Goal: Task Accomplishment & Management: Manage account settings

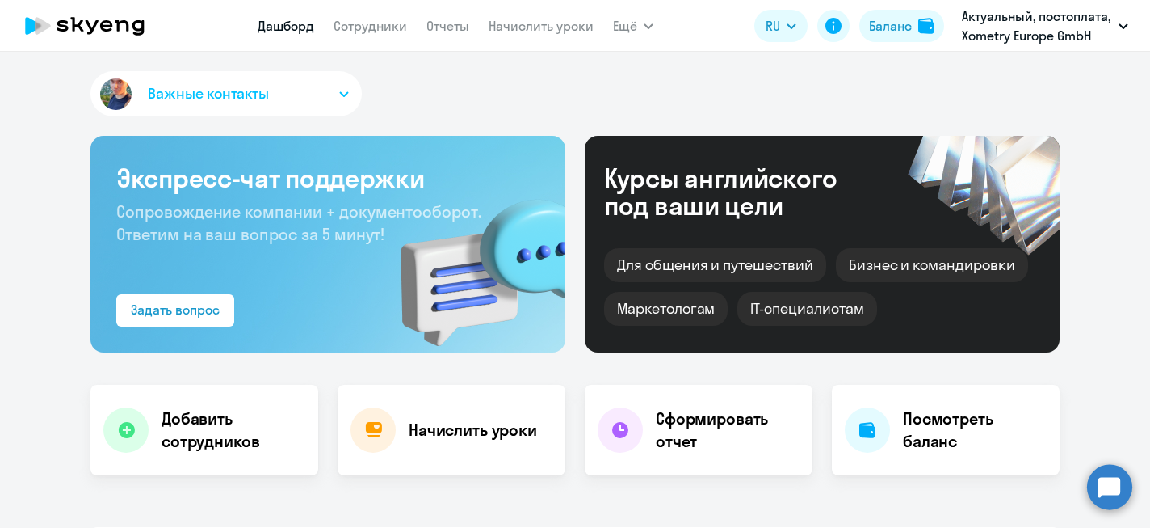
select select "30"
click at [302, 30] on link "Дашборд" at bounding box center [286, 26] width 57 height 16
click at [369, 32] on link "Сотрудники" at bounding box center [371, 26] width 74 height 16
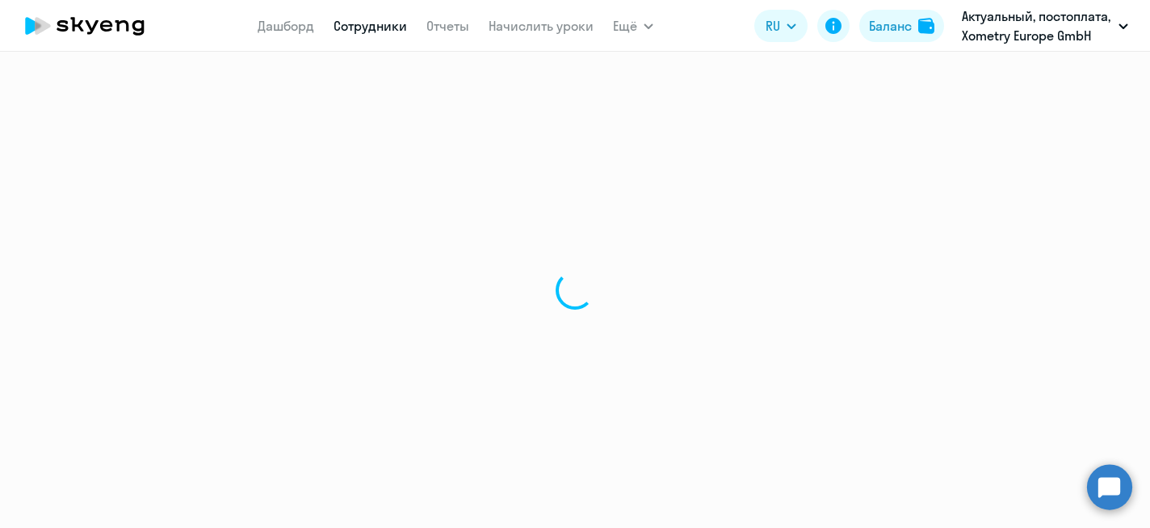
select select "30"
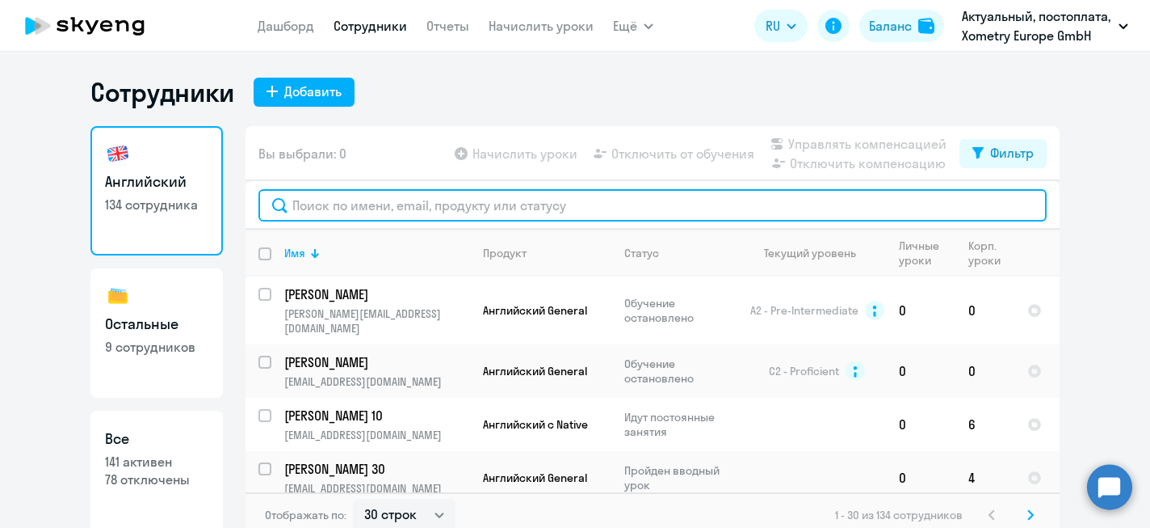
click at [357, 204] on input "text" at bounding box center [653, 205] width 788 height 32
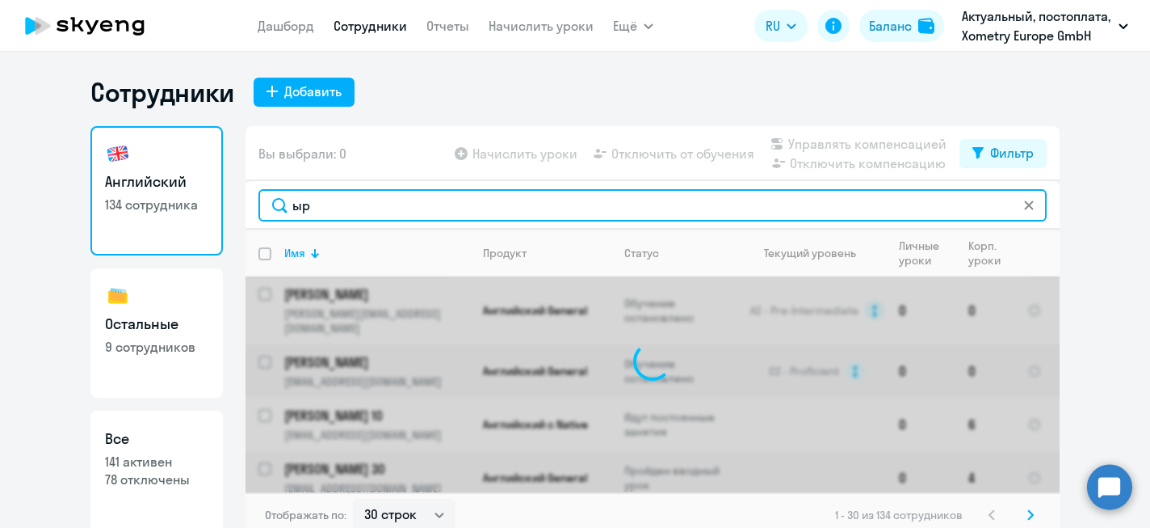
type input "ы"
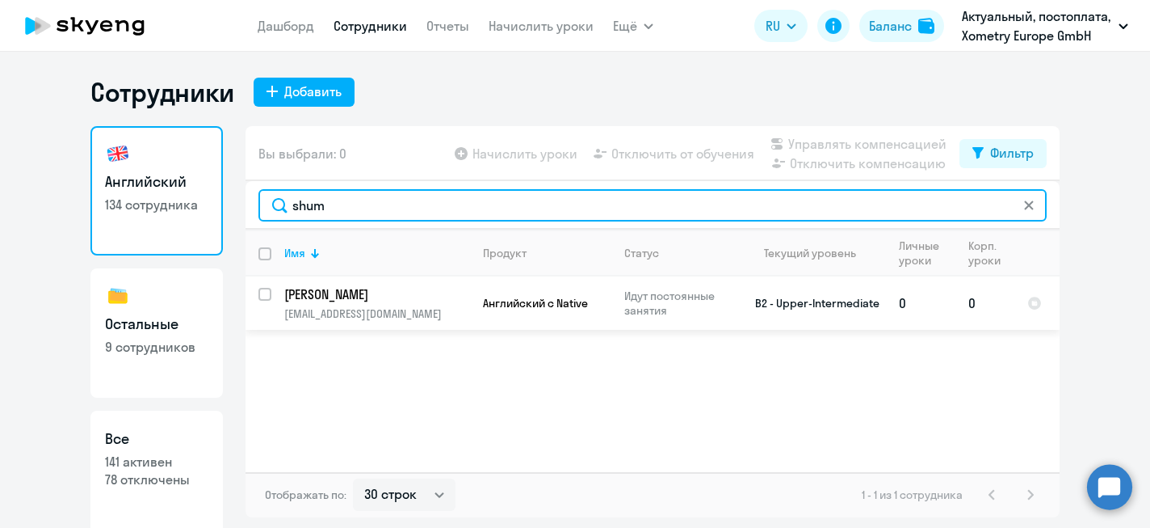
type input "shum"
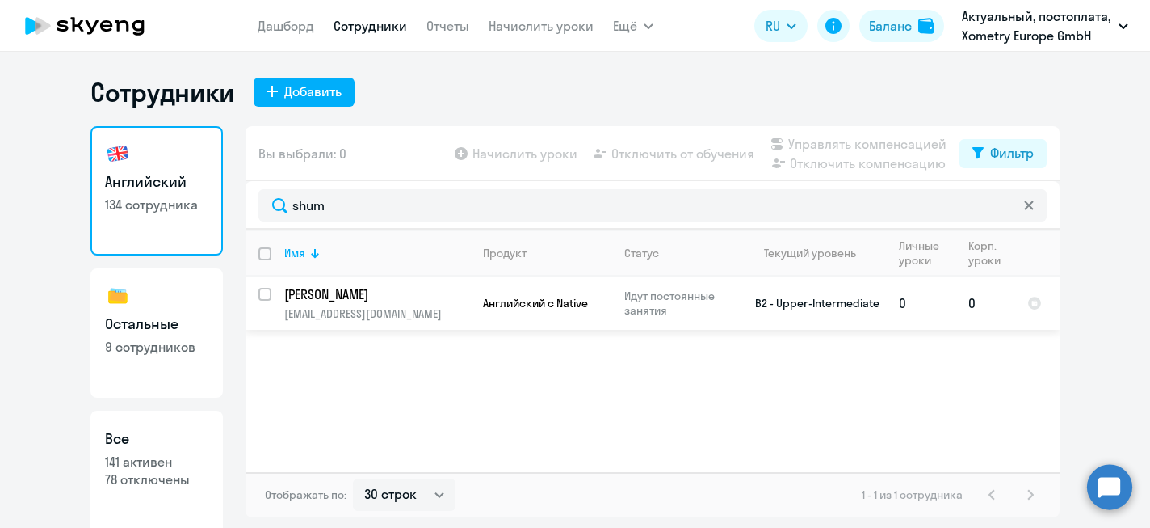
click at [268, 295] on input "select row 22619336" at bounding box center [275, 304] width 32 height 32
checkbox input "true"
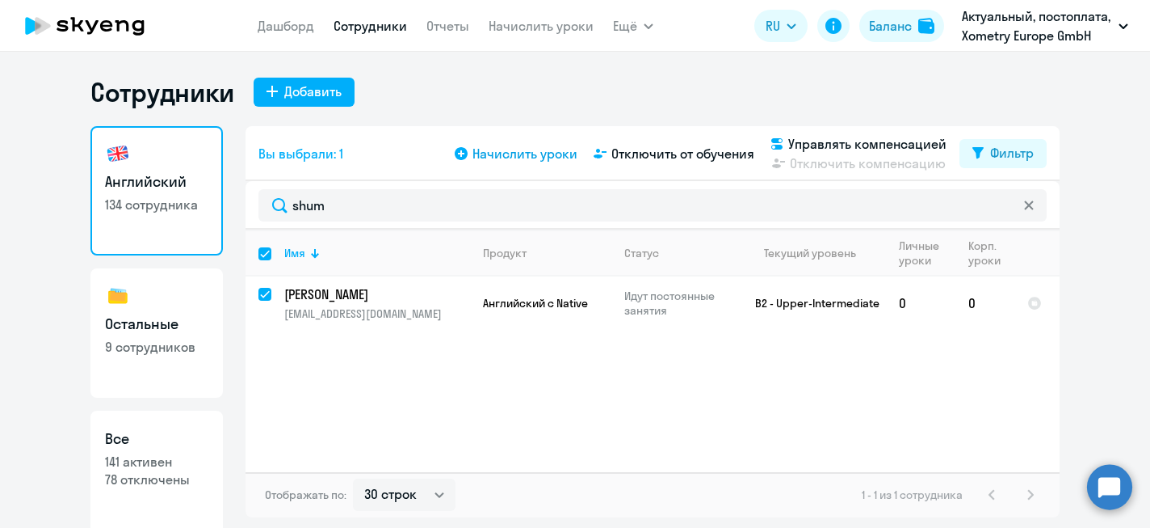
click at [554, 156] on span "Начислить уроки" at bounding box center [525, 153] width 105 height 19
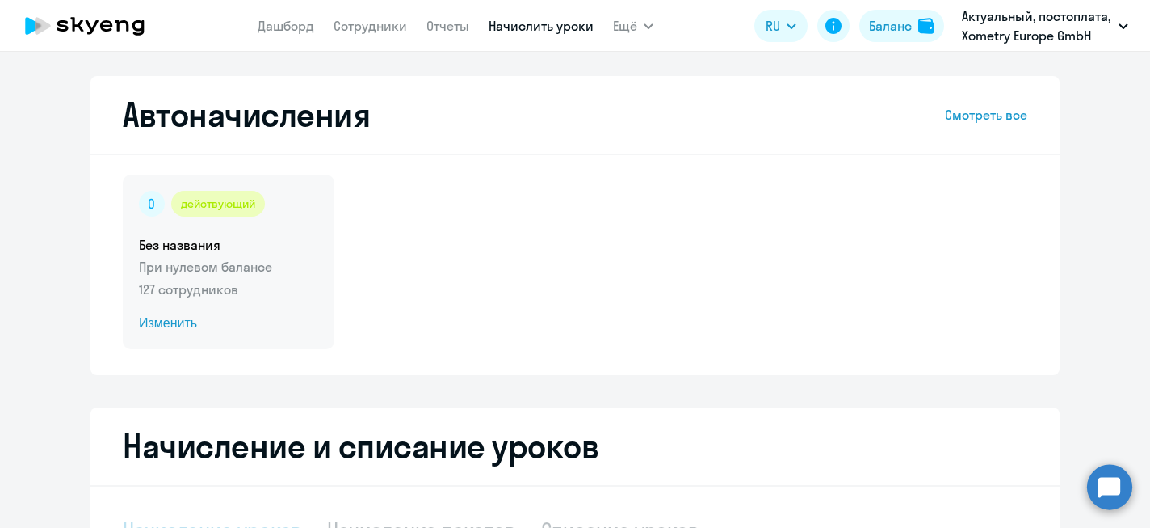
click at [174, 318] on span "Изменить" at bounding box center [228, 322] width 179 height 19
select select "10"
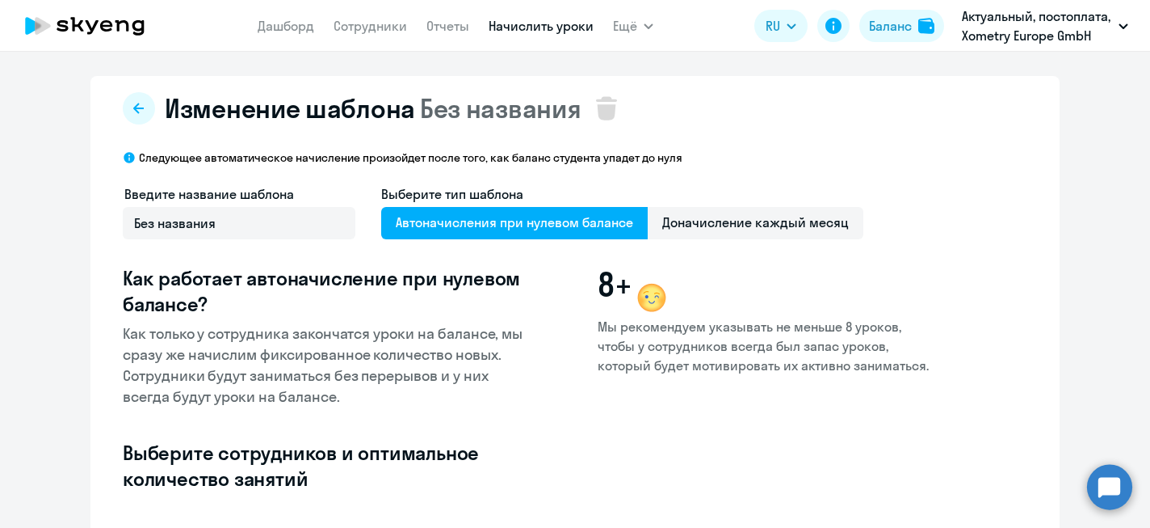
select select "10"
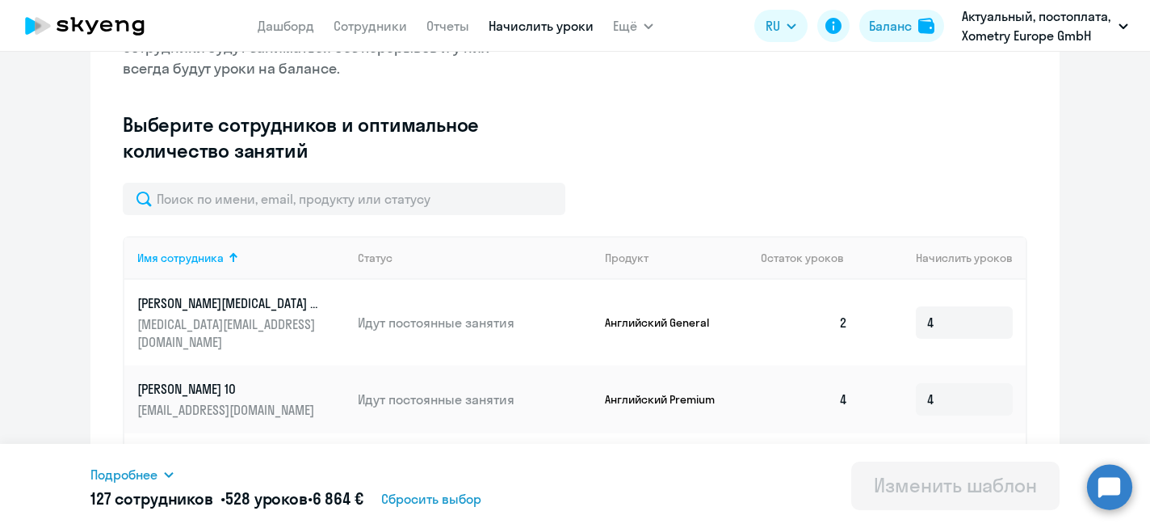
scroll to position [329, 0]
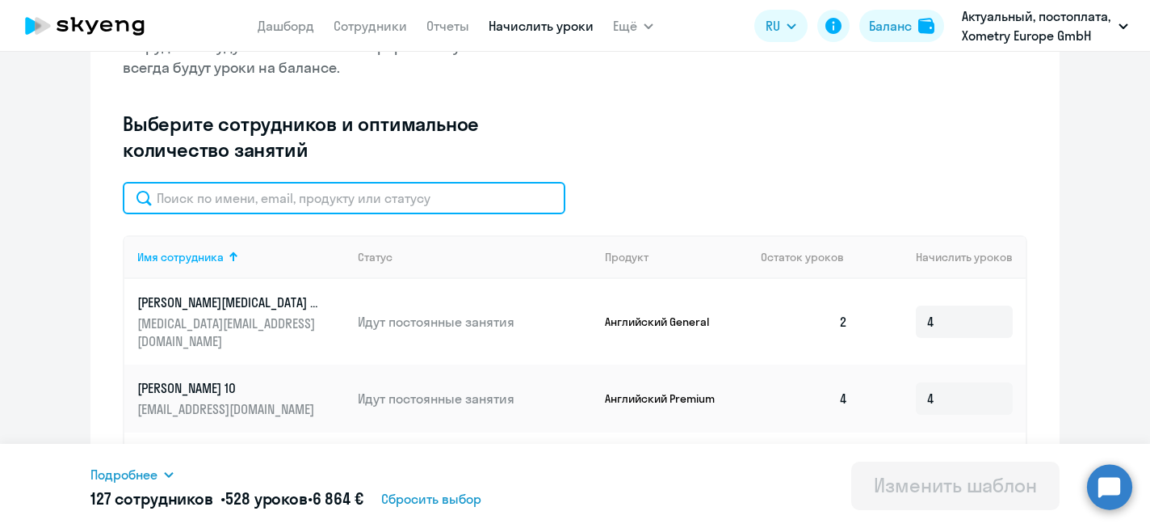
click at [337, 194] on input "text" at bounding box center [344, 198] width 443 height 32
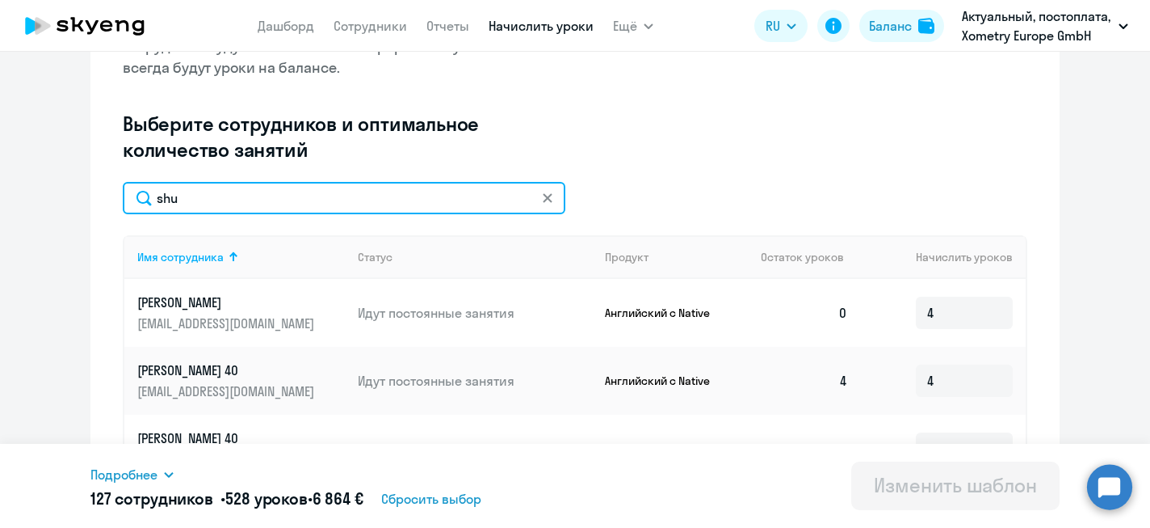
type input "shu"
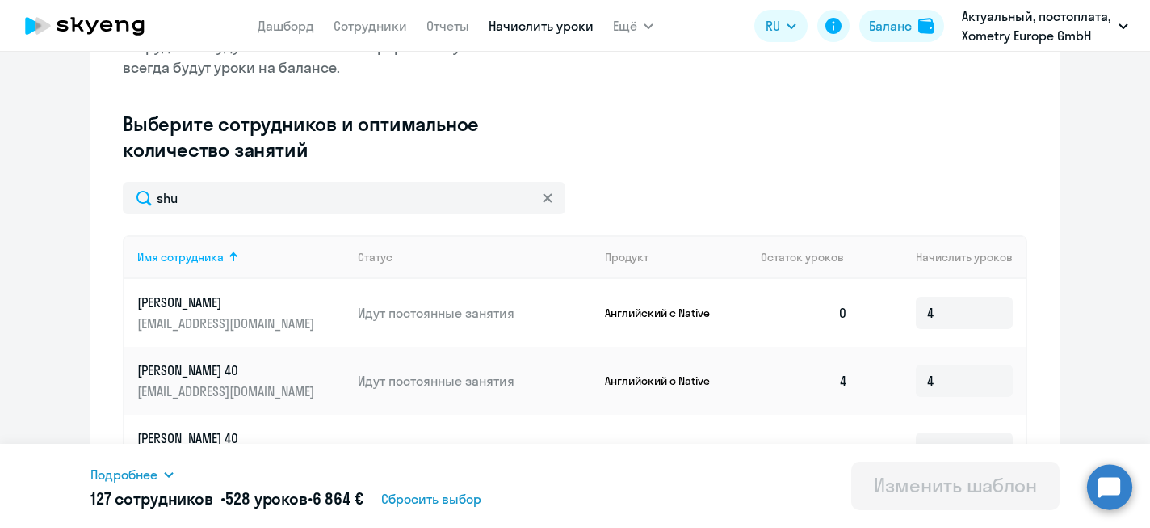
click at [789, 158] on div "Введите название шаблона Без названия Выберите тип шаблона Автоначисления при н…" at bounding box center [575, 18] width 905 height 326
